Goal: Navigation & Orientation: Go to known website

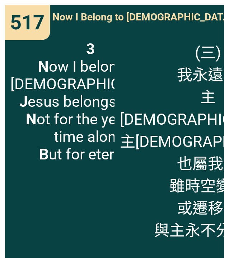
click at [173, 11] on span "Now I Belong to [DEMOGRAPHIC_DATA] 我永遠屬於祂" at bounding box center [173, 16] width 243 height 14
